Goal: Task Accomplishment & Management: Manage account settings

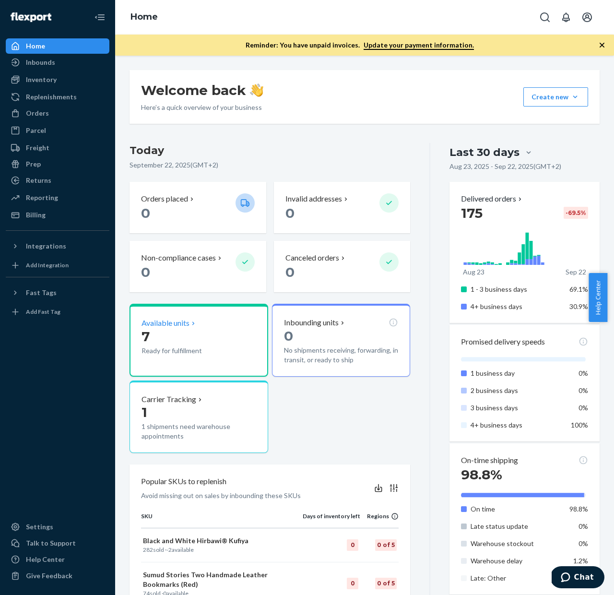
click at [165, 324] on p "Available units" at bounding box center [166, 323] width 48 height 11
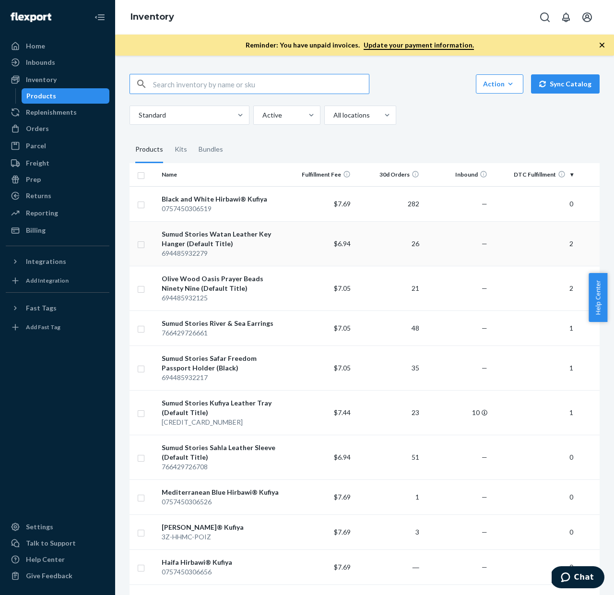
click at [142, 244] on input "checkbox" at bounding box center [141, 243] width 8 height 10
checkbox input "true"
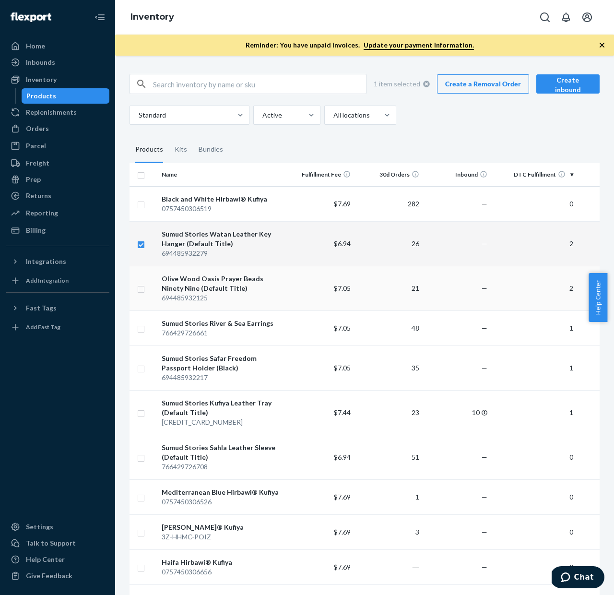
click at [142, 291] on input "checkbox" at bounding box center [141, 288] width 8 height 10
checkbox input "true"
click at [287, 330] on td "$7.05" at bounding box center [320, 327] width 69 height 35
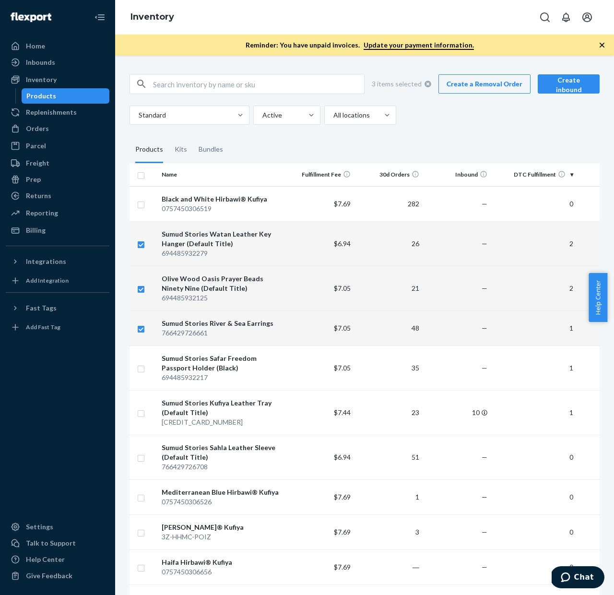
checkbox input "true"
click at [293, 366] on td "$7.05" at bounding box center [320, 367] width 69 height 45
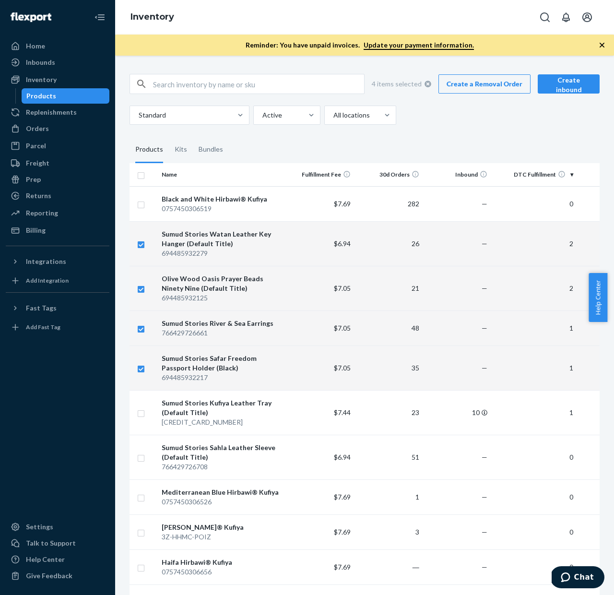
checkbox input "true"
click at [294, 410] on td "$7.44" at bounding box center [320, 412] width 69 height 45
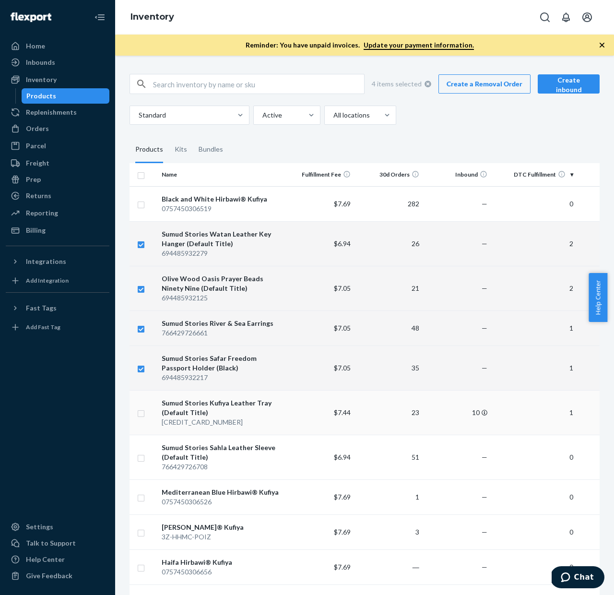
checkbox input "true"
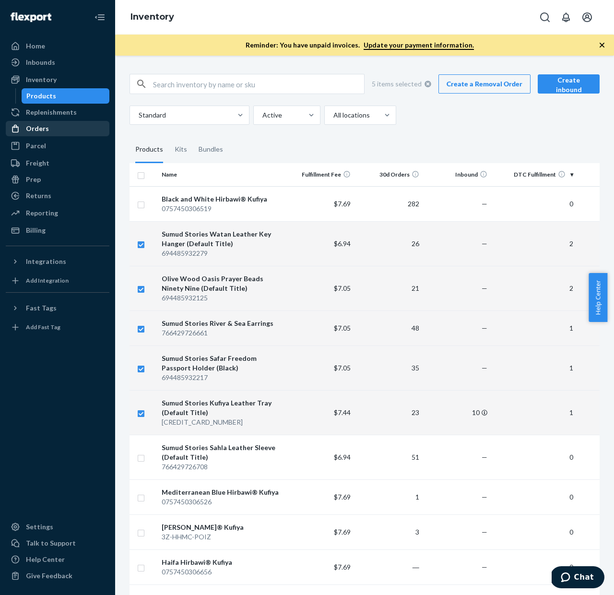
click at [47, 127] on div "Orders" at bounding box center [58, 128] width 102 height 13
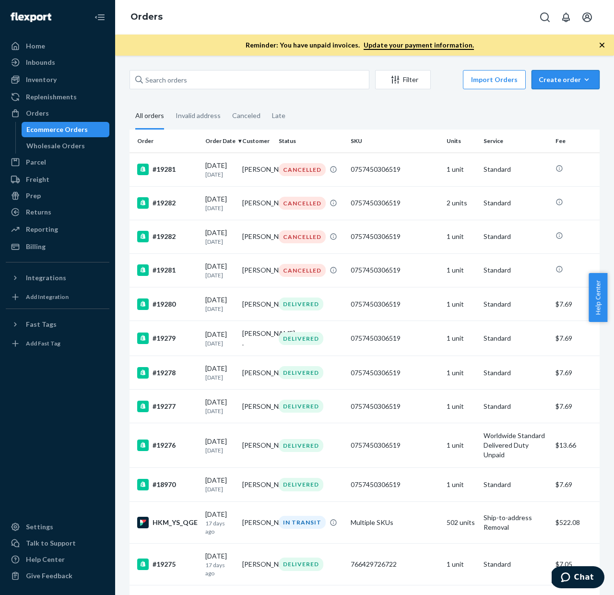
click at [582, 79] on icon "button" at bounding box center [587, 80] width 10 height 10
click at [554, 104] on span "Ecommerce order" at bounding box center [571, 102] width 59 height 7
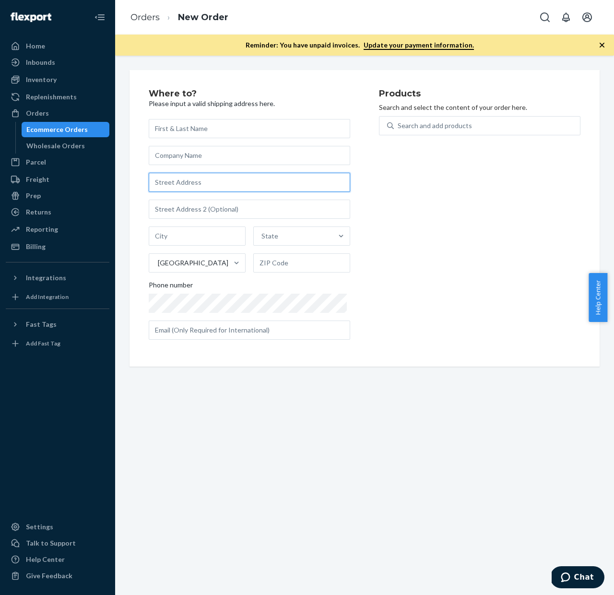
paste input "2150 Liberty Drive"
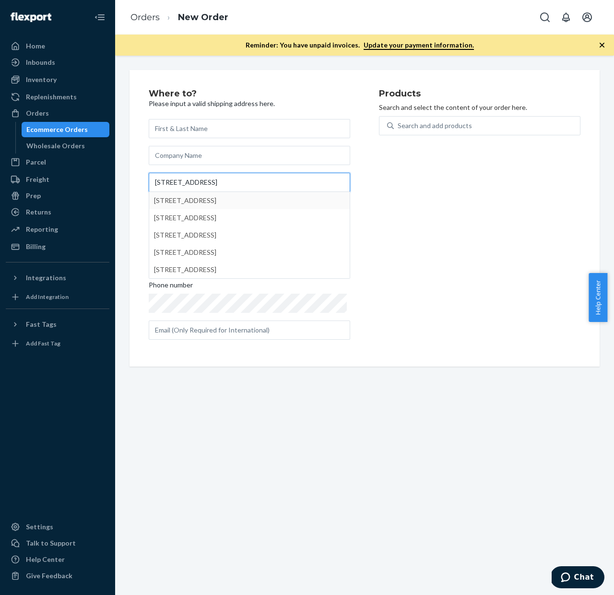
type input "2150 Liberty Drive"
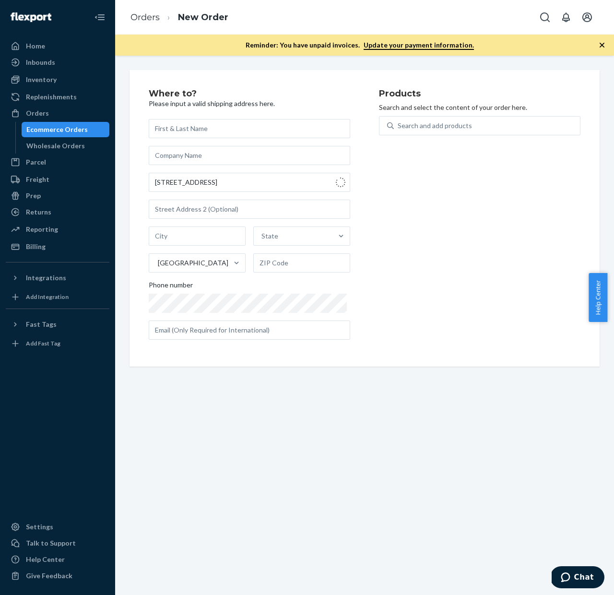
type input "Niagara Falls"
type input "14304"
type input "2150 Liberty Dr"
type input "Unit 8"
click at [175, 126] on input "text" at bounding box center [249, 128] width 201 height 19
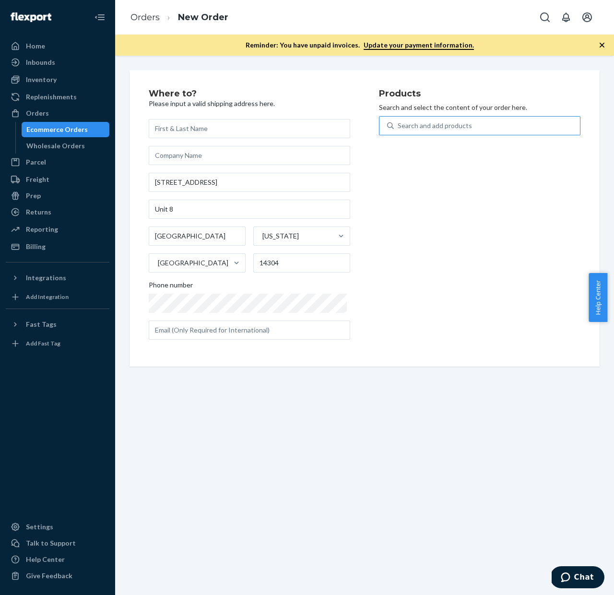
click at [451, 121] on div "Search and add products" at bounding box center [435, 126] width 74 height 10
click at [399, 121] on input "Search and add products" at bounding box center [398, 126] width 1 height 10
click at [429, 125] on div "Search and add products" at bounding box center [435, 126] width 74 height 10
click at [399, 125] on input "0 results available. Select is focused ,type to refine list, press Down to open…" at bounding box center [398, 126] width 1 height 10
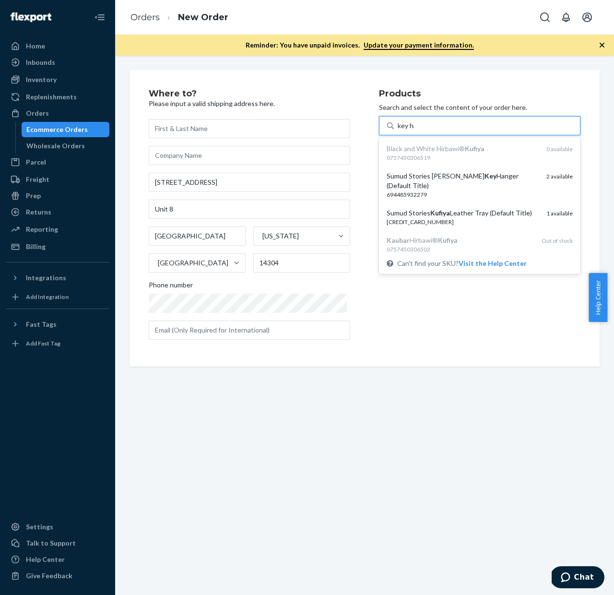
type input "key han"
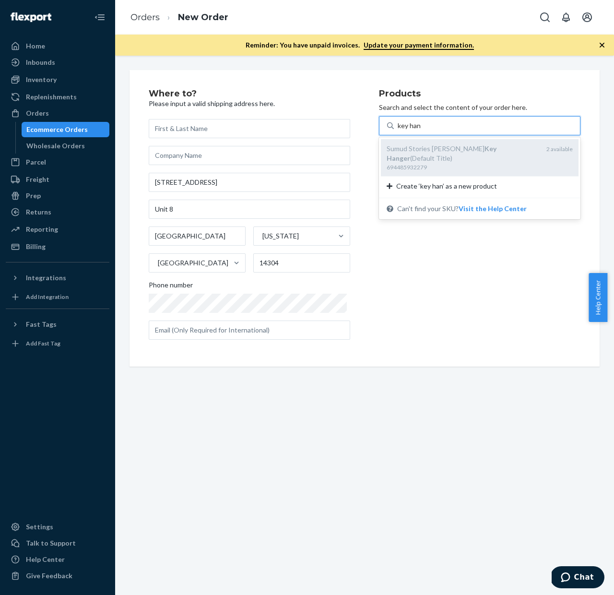
click at [447, 156] on div "Sumud Stories Watan Leather Key Hanger (Default Title)" at bounding box center [463, 153] width 152 height 19
click at [421, 130] on input "key han" at bounding box center [410, 126] width 24 height 10
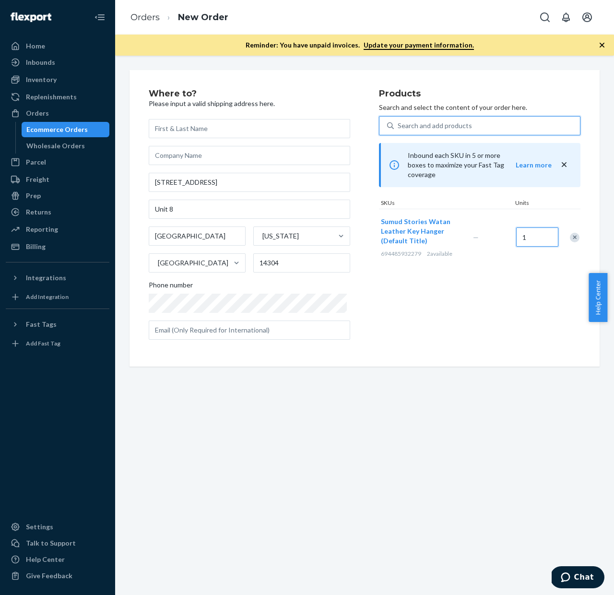
click at [530, 240] on input "1" at bounding box center [537, 236] width 42 height 19
type input "2"
click at [498, 296] on div "Products Search and select the content of your order here. Search and add produ…" at bounding box center [479, 218] width 201 height 258
click at [602, 44] on icon "button" at bounding box center [602, 45] width 5 height 5
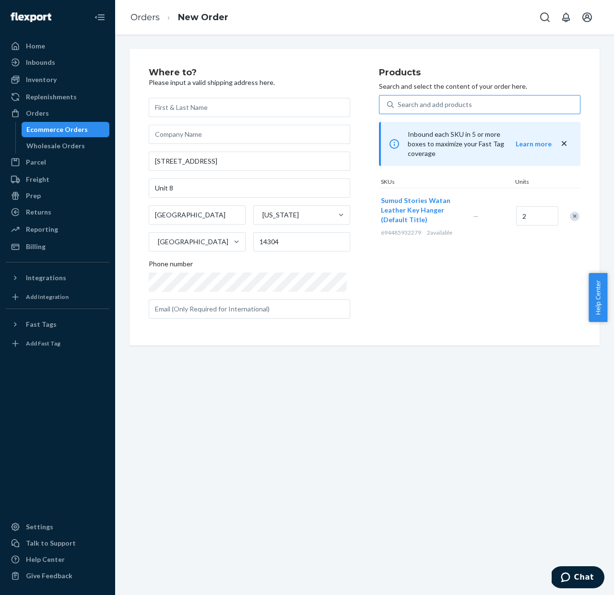
click at [468, 109] on div "Search and add products" at bounding box center [487, 104] width 186 height 17
click at [399, 109] on input "Search and add products" at bounding box center [398, 105] width 1 height 10
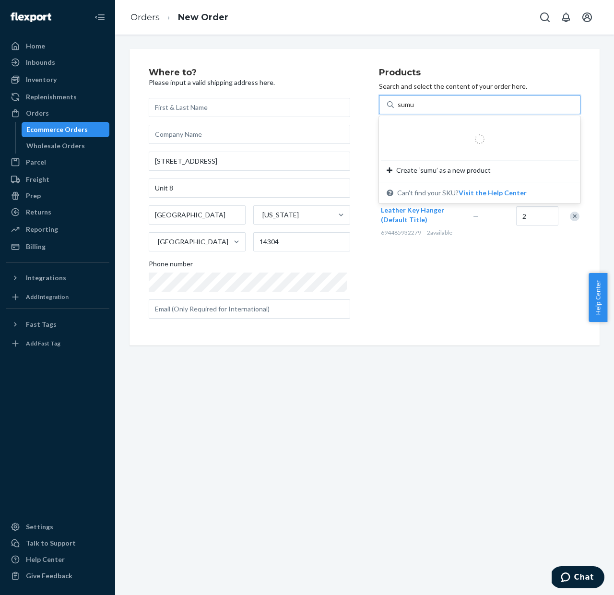
type input "sumud"
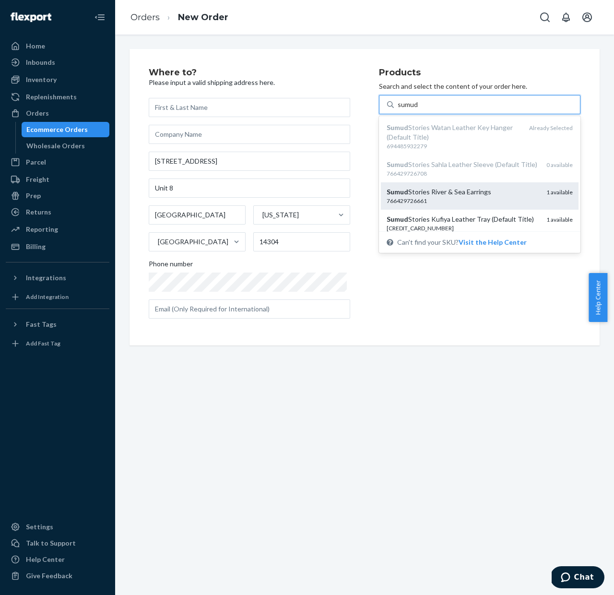
click at [438, 205] on div "766429726661" at bounding box center [463, 201] width 152 height 8
click at [418, 109] on input "sumud" at bounding box center [408, 105] width 21 height 10
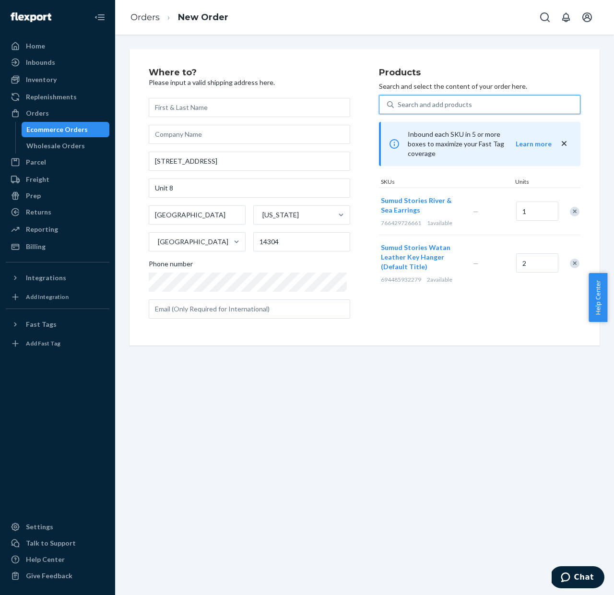
click at [420, 106] on div "Search and add products" at bounding box center [435, 105] width 74 height 10
click at [399, 106] on input "0 results available. Use Up and Down to choose options, press Enter to select t…" at bounding box center [398, 105] width 1 height 10
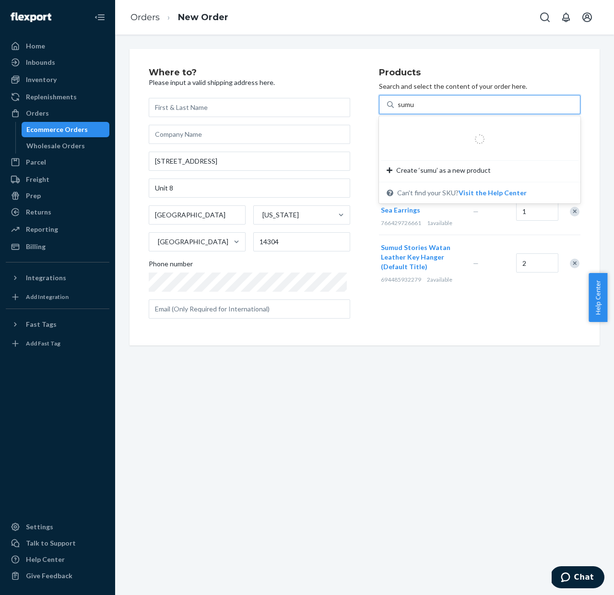
type input "sumud"
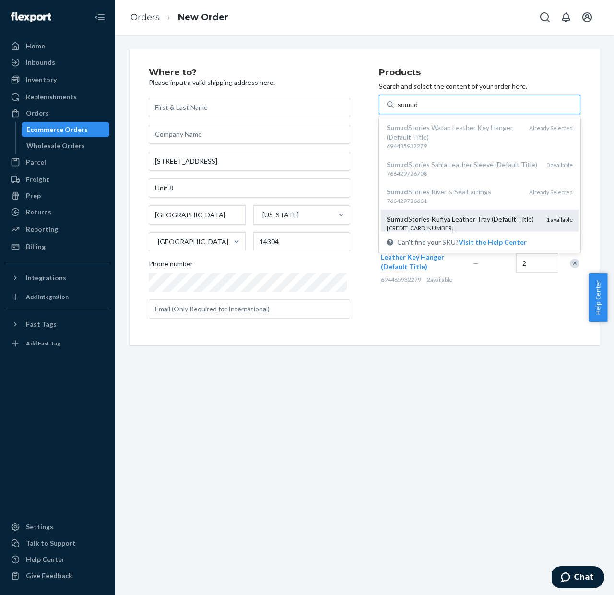
click at [434, 224] on div "Sumud Stories Kufiya Leather Tray (Default Title)" at bounding box center [463, 219] width 152 height 10
click at [418, 109] on input "sumud" at bounding box center [408, 105] width 21 height 10
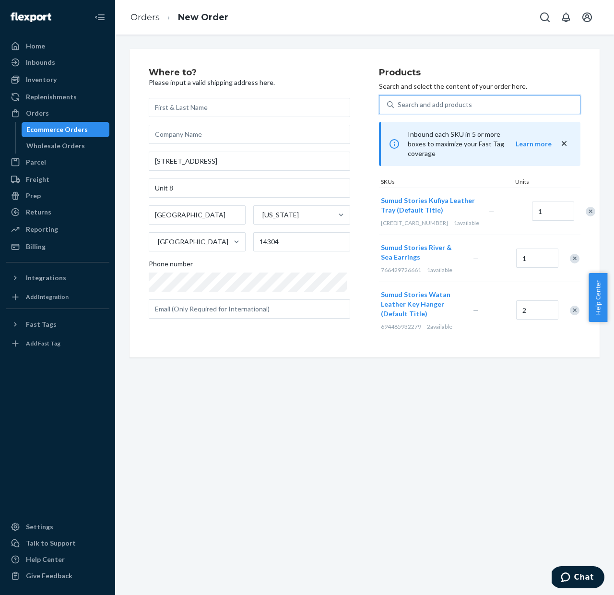
click at [478, 100] on div "Search and add products" at bounding box center [487, 104] width 186 height 17
click at [399, 100] on input "0 results available. Select is focused ,type to refine list, press Down to open…" at bounding box center [398, 105] width 1 height 10
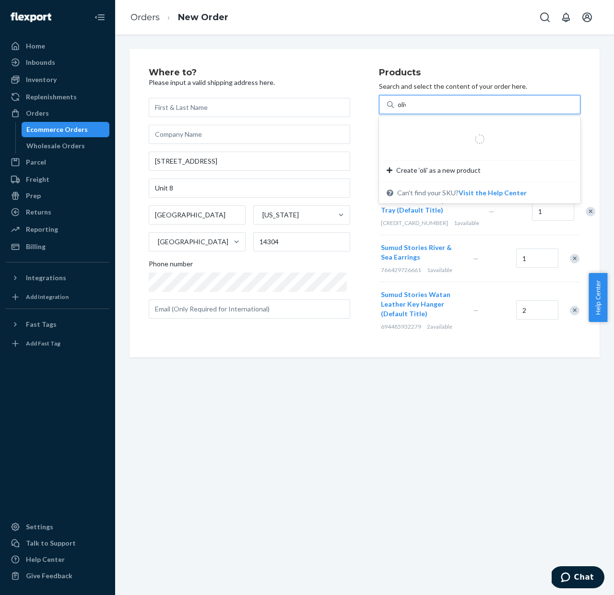
type input "olive"
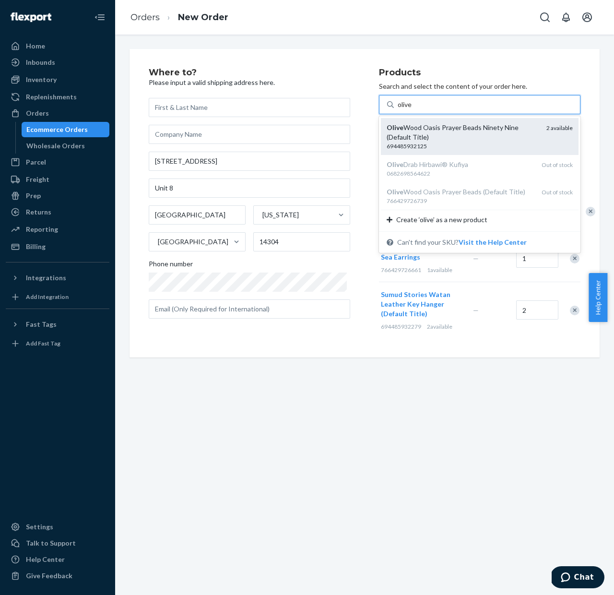
click at [482, 132] on div "Olive Wood Oasis Prayer Beads Ninety Nine (Default Title)" at bounding box center [463, 132] width 152 height 19
click at [413, 109] on input "olive" at bounding box center [405, 105] width 15 height 10
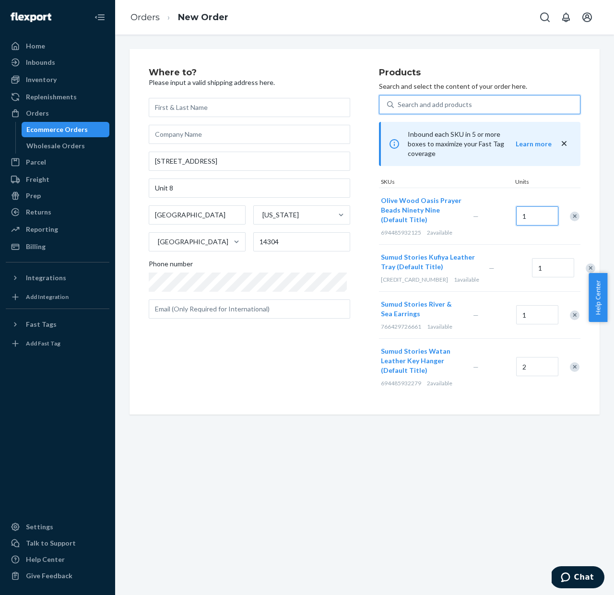
click at [532, 217] on input "1" at bounding box center [537, 215] width 42 height 19
type input "2"
click at [553, 271] on input "1" at bounding box center [553, 267] width 42 height 19
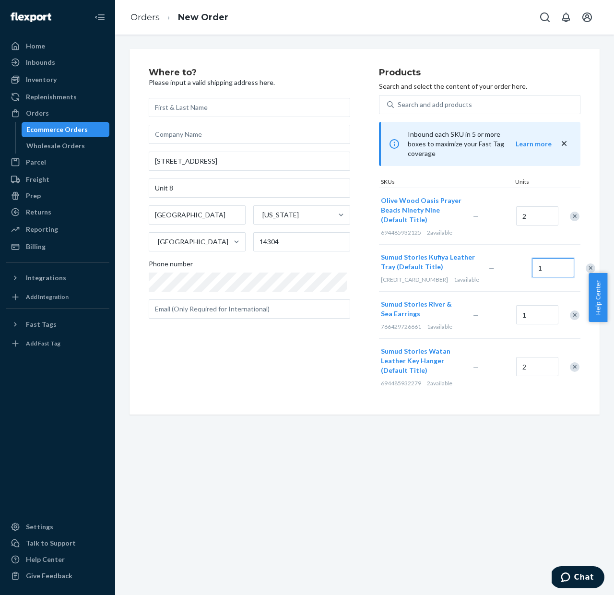
type input "1"
click at [537, 320] on input "1" at bounding box center [537, 314] width 42 height 19
type input "1"
click at [531, 376] on input "2" at bounding box center [537, 366] width 42 height 19
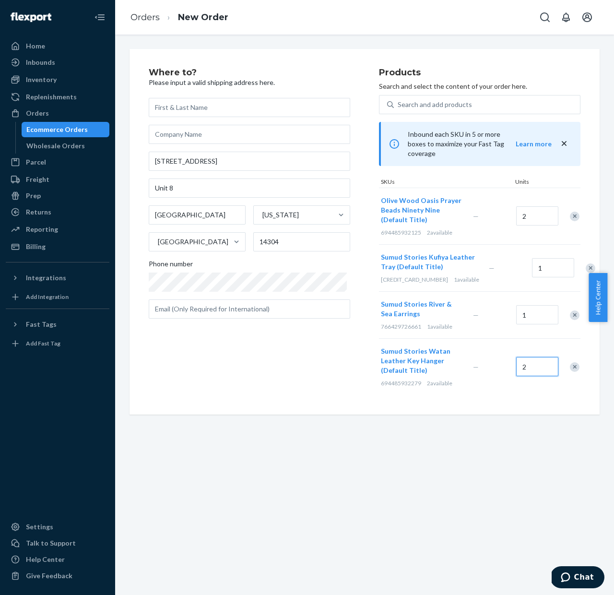
click at [531, 376] on input "2" at bounding box center [537, 366] width 42 height 19
type input "2"
click at [426, 105] on div "Search and add products" at bounding box center [435, 105] width 74 height 10
click at [399, 105] on input "Search and add products" at bounding box center [398, 105] width 1 height 10
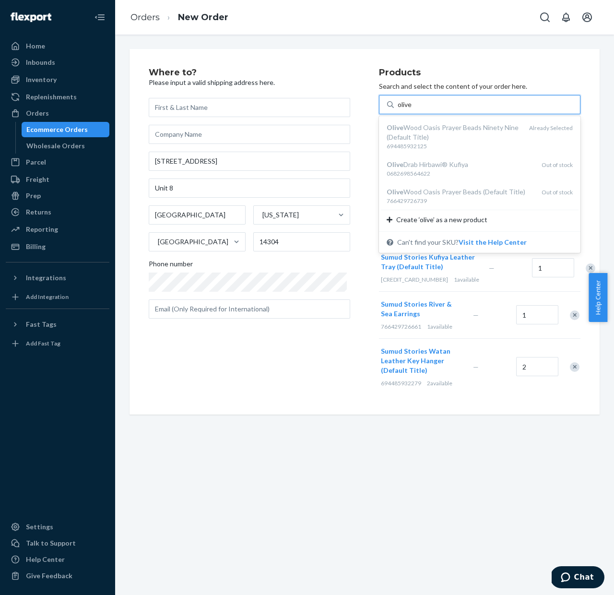
type input "olive"
click at [475, 59] on div "Where to? Please input a valid shipping address here. 2150 Liberty Dr Unit 8 Ni…" at bounding box center [365, 232] width 470 height 366
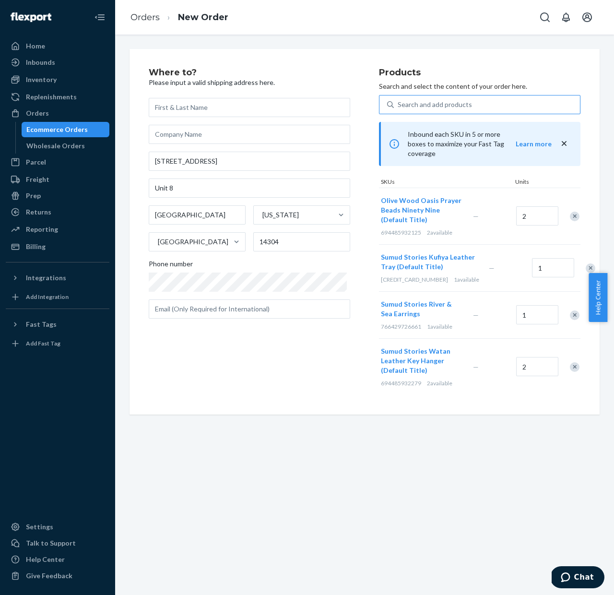
click at [463, 93] on div "Products Search and select the content of your order here. Search and add produ…" at bounding box center [479, 231] width 201 height 327
click at [464, 102] on div "Search and add products" at bounding box center [435, 105] width 74 height 10
click at [399, 102] on input "0 results available. Use Up and Down to choose options, press Enter to select t…" at bounding box center [398, 105] width 1 height 10
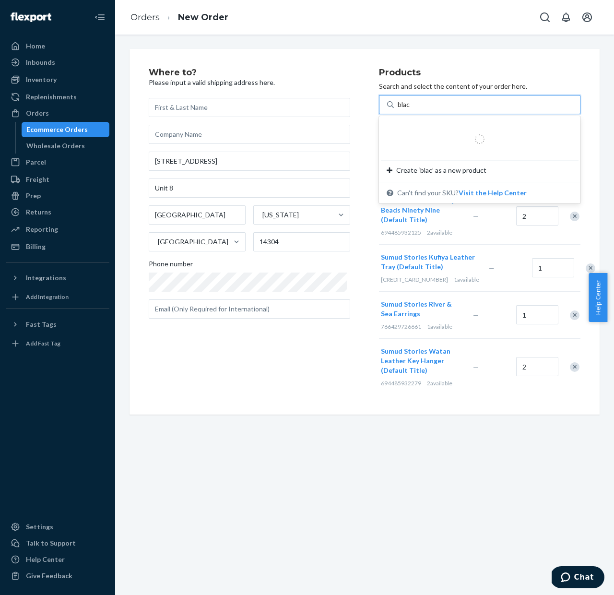
type input "black"
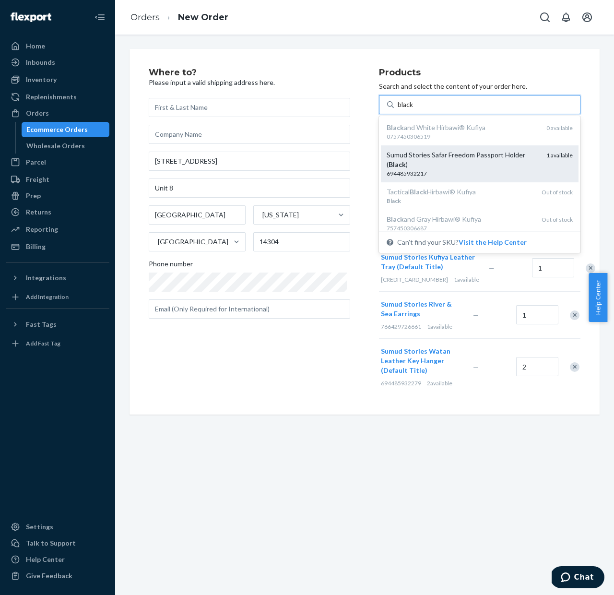
click at [447, 153] on div "Sumud Stories Safar Freedom Passport Holder ( Black )" at bounding box center [463, 159] width 152 height 19
click at [414, 109] on input "black" at bounding box center [406, 105] width 16 height 10
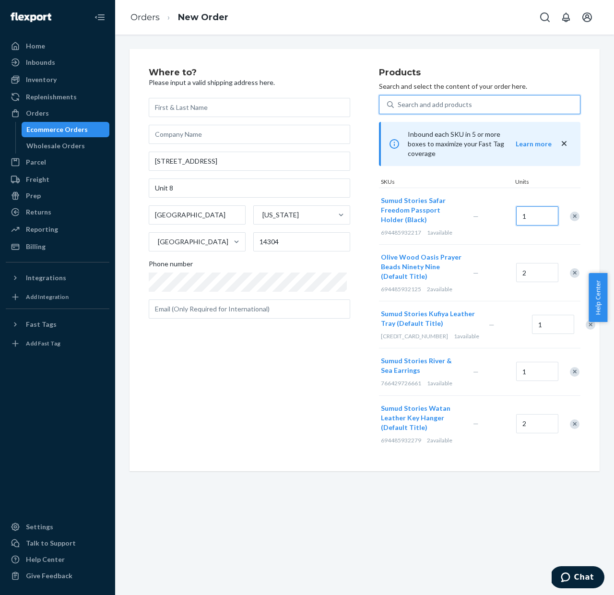
click at [524, 218] on input "1" at bounding box center [537, 215] width 42 height 19
type input "1"
type input "Kayo3pl"
click at [212, 110] on input "text" at bounding box center [249, 107] width 201 height 19
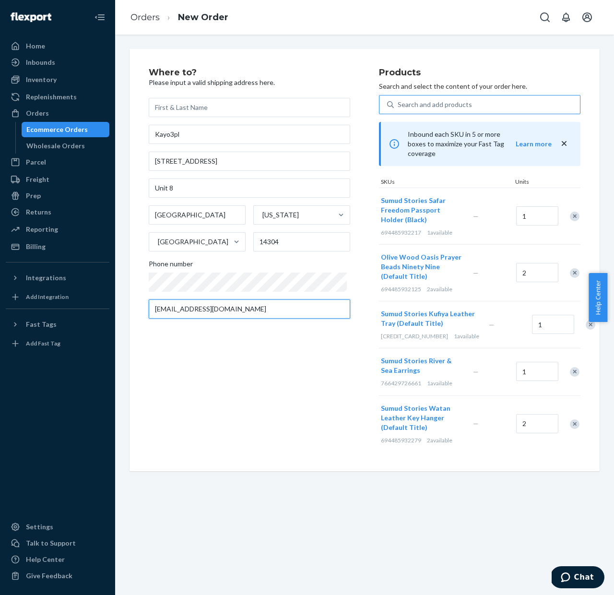
type input "aghayev@gmail.com"
click at [284, 438] on div "Where to? Please input a valid shipping address here. Kayo3pl 2150 Liberty Dr U…" at bounding box center [264, 260] width 230 height 384
click at [226, 117] on div "Kayo3pl 2150 Liberty Dr Unit 8 Niagara Falls New York United States 14304 Phone…" at bounding box center [249, 208] width 201 height 221
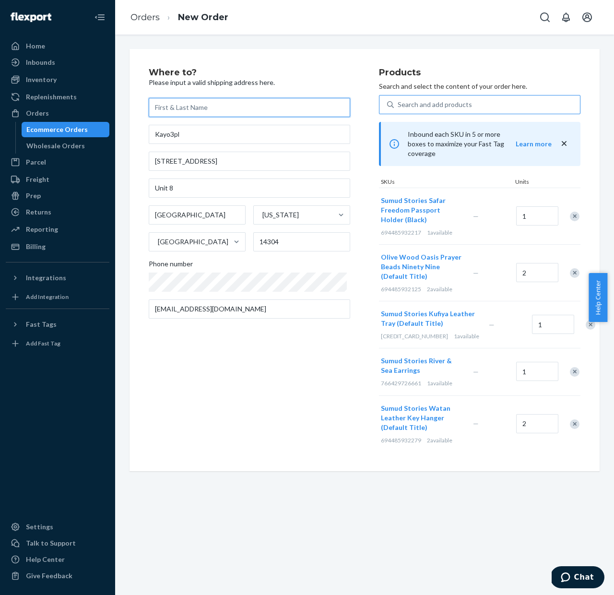
click at [225, 110] on input "text" at bounding box center [249, 107] width 201 height 19
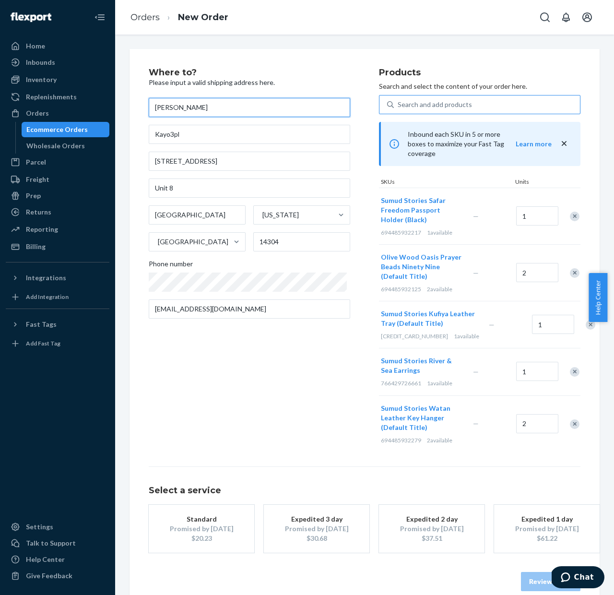
scroll to position [24, 0]
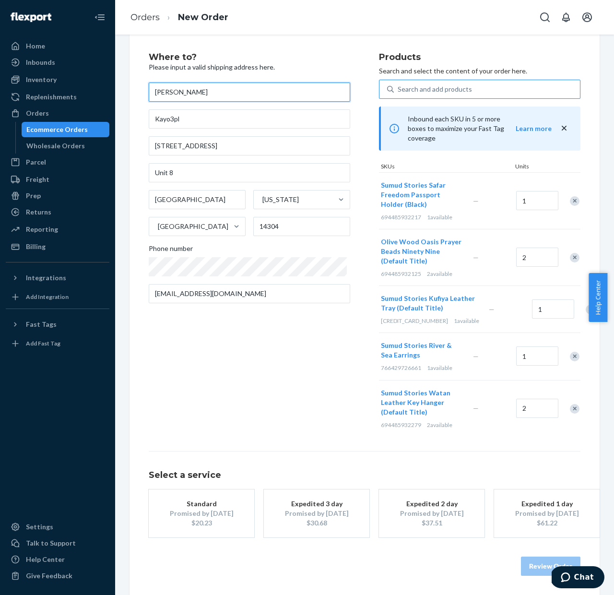
type input "Niko nunez"
click at [222, 511] on div "Promised by Oct 2, 2025" at bounding box center [201, 513] width 77 height 10
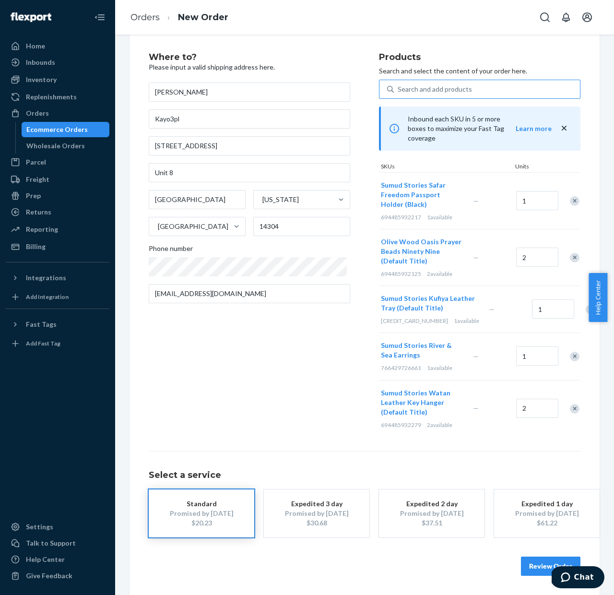
click at [322, 518] on div "Promised by Sep 26, 2025" at bounding box center [316, 513] width 77 height 10
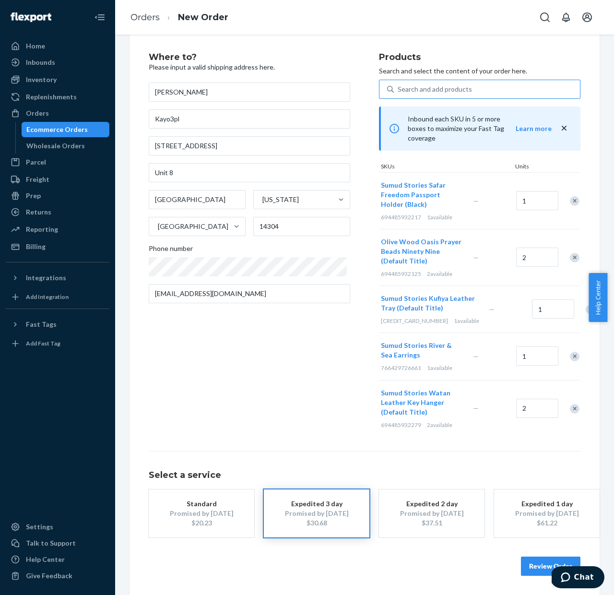
click at [529, 569] on button "Review Order" at bounding box center [550, 565] width 59 height 19
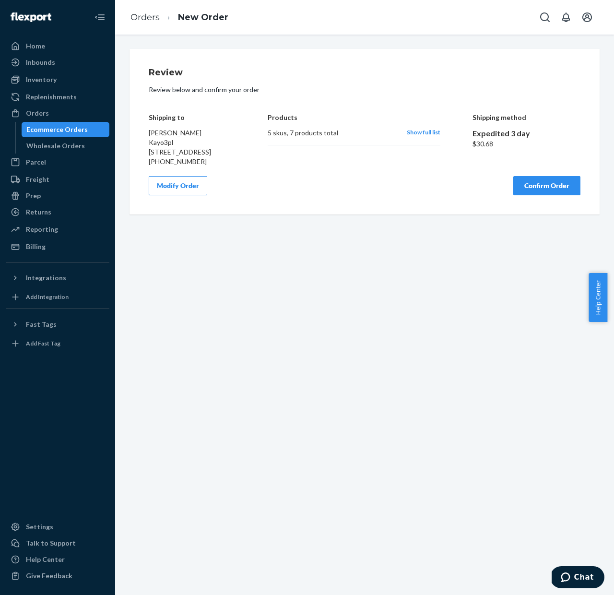
scroll to position [0, 0]
click at [540, 195] on button "Confirm Order" at bounding box center [546, 185] width 67 height 19
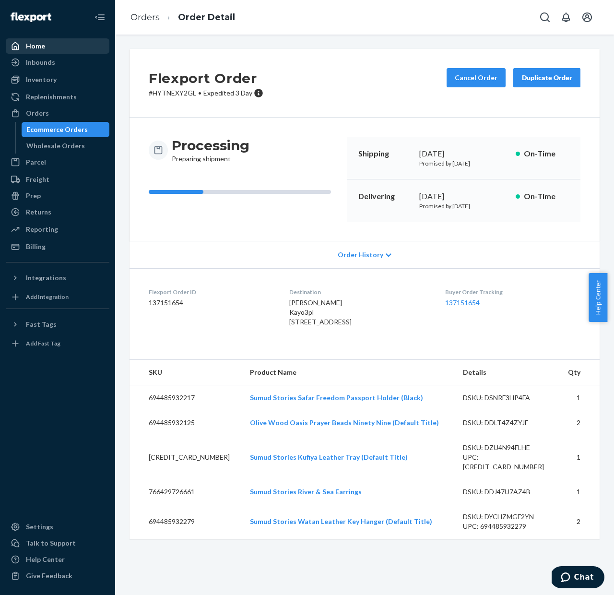
click at [40, 48] on div "Home" at bounding box center [35, 46] width 19 height 10
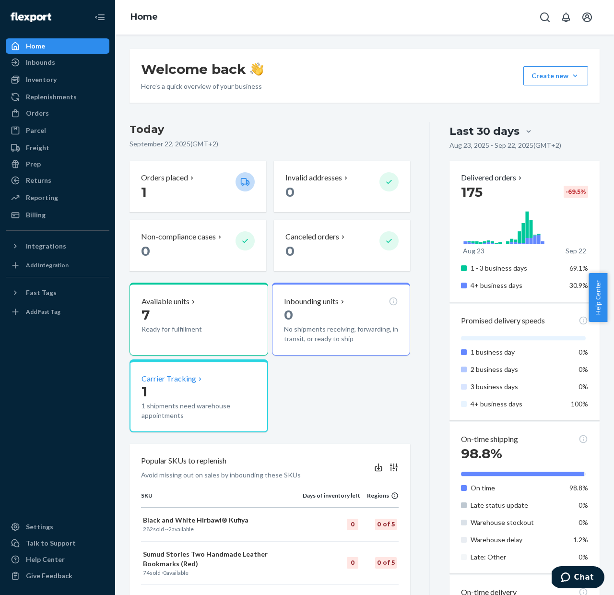
click at [175, 384] on p "1" at bounding box center [199, 391] width 115 height 17
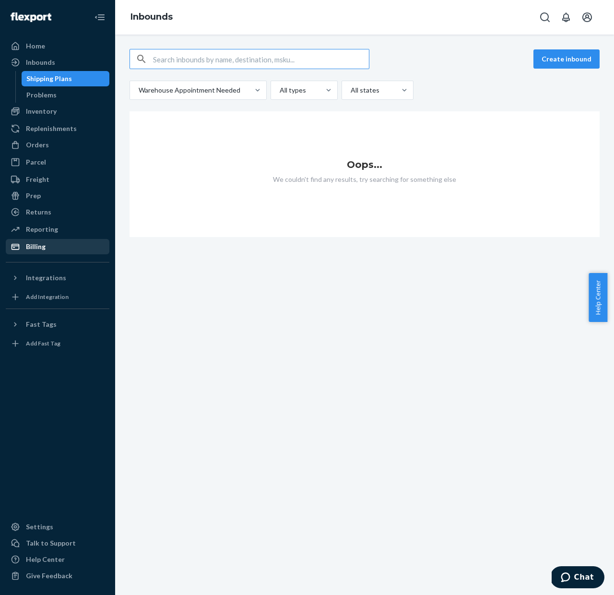
click at [51, 243] on div "Billing" at bounding box center [58, 246] width 102 height 13
